Goal: Navigation & Orientation: Find specific page/section

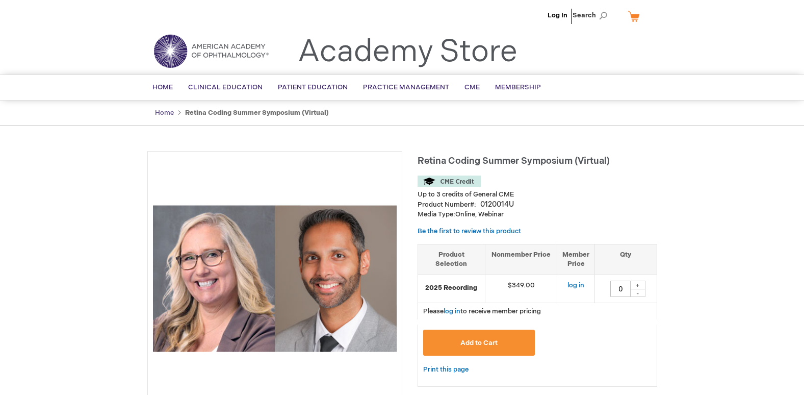
click at [164, 109] on link "Home" at bounding box center [164, 113] width 19 height 8
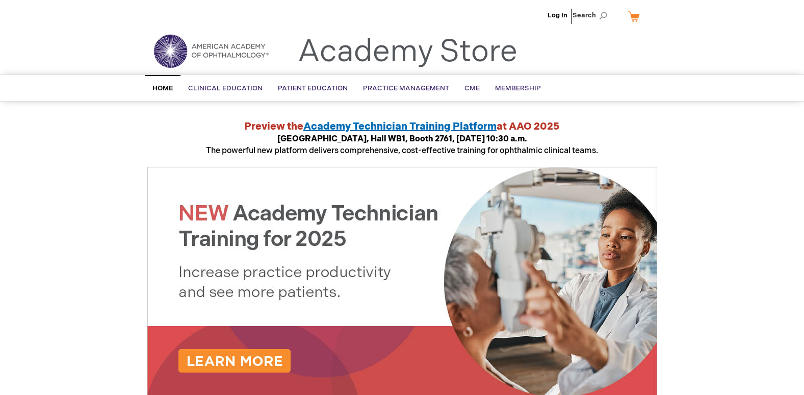
click at [164, 86] on span "Home" at bounding box center [162, 88] width 20 height 8
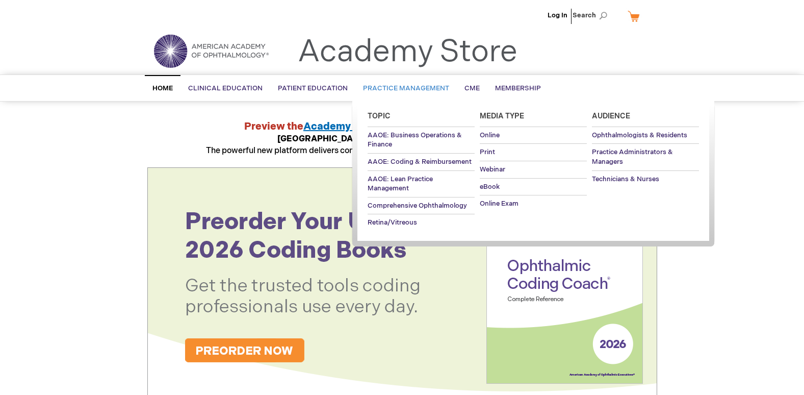
click at [401, 85] on span "Practice Management" at bounding box center [406, 88] width 86 height 8
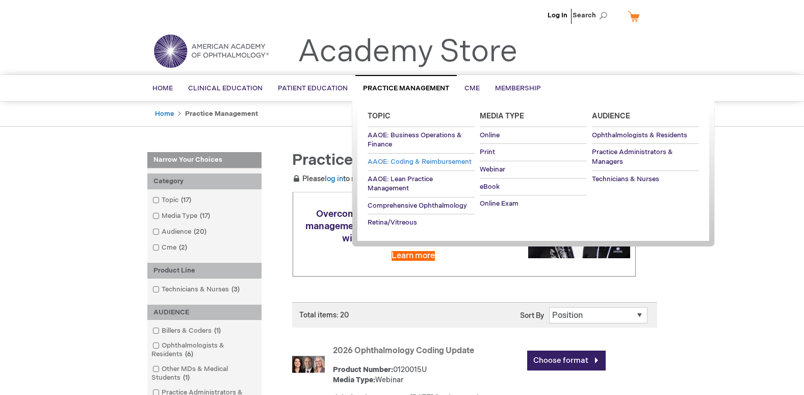
click at [380, 159] on span "AAOE: Coding & Reimbursement" at bounding box center [420, 162] width 104 height 8
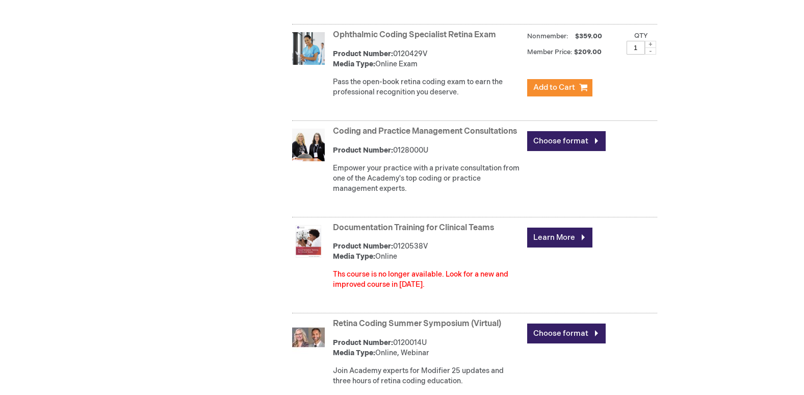
scroll to position [1019, 0]
